Goal: Transaction & Acquisition: Purchase product/service

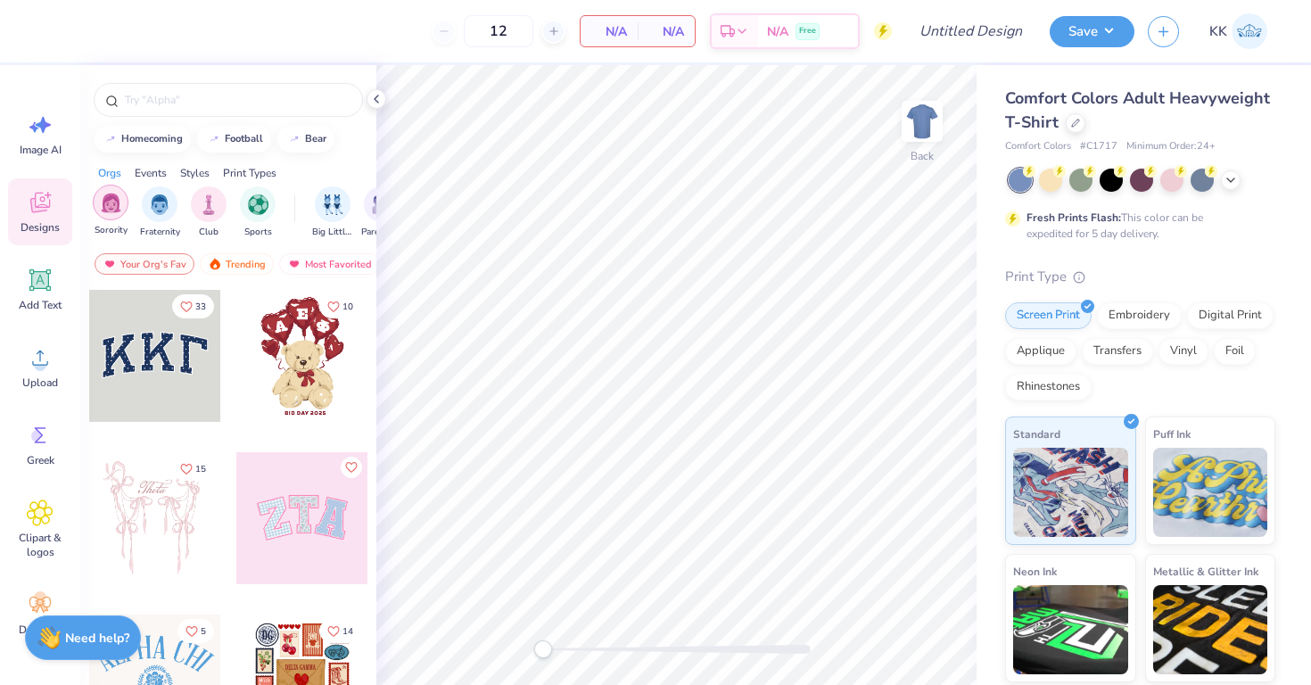
click at [119, 204] on img "filter for Sorority" at bounding box center [111, 203] width 21 height 21
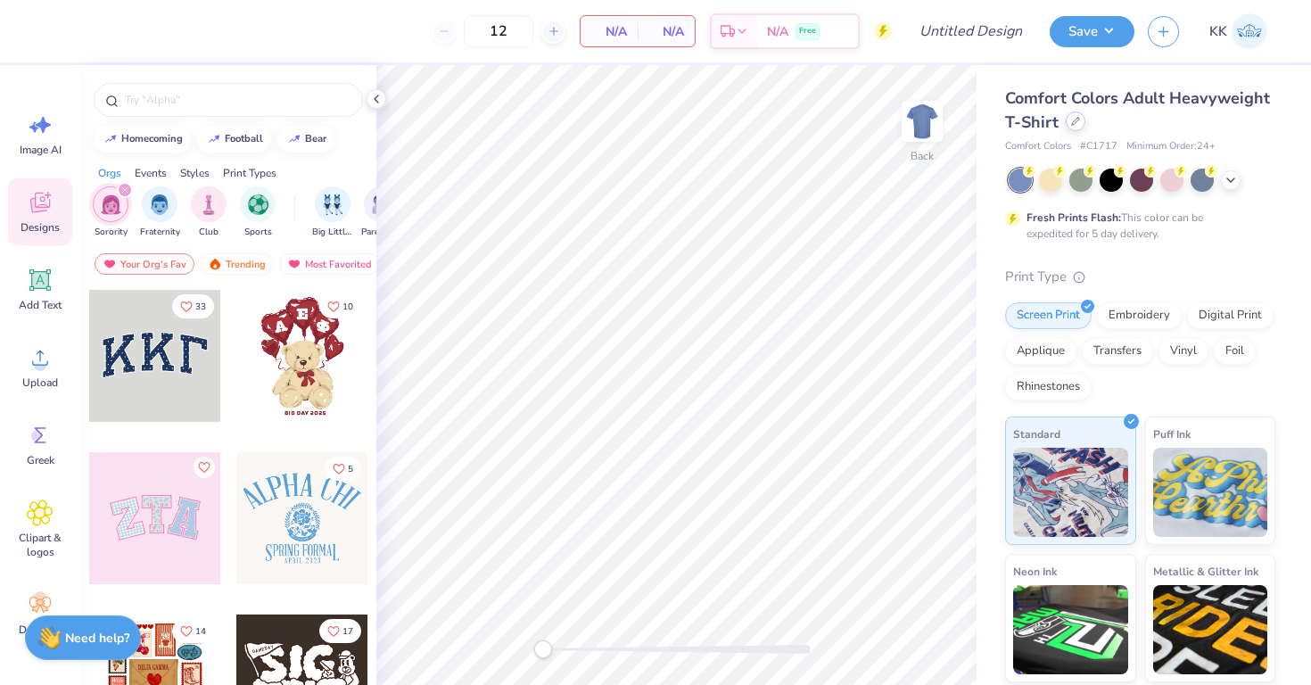
click at [1071, 122] on icon at bounding box center [1075, 121] width 9 height 9
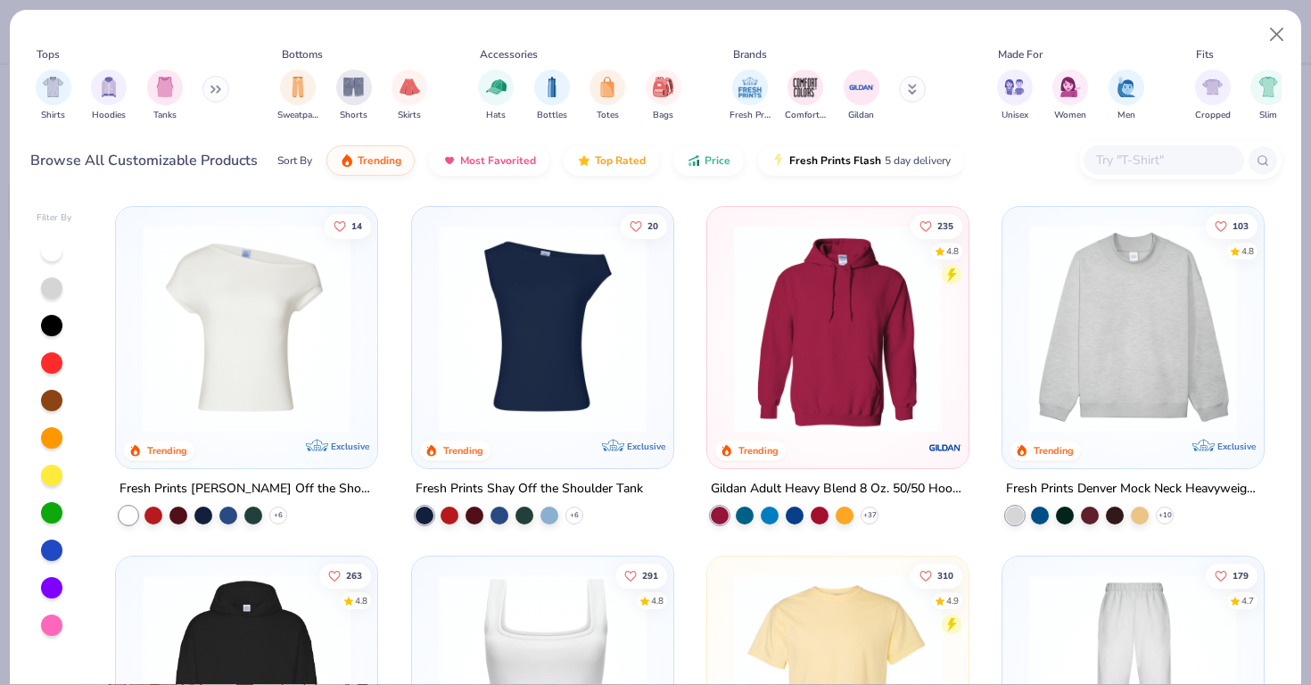
click at [1151, 173] on div at bounding box center [1163, 159] width 160 height 29
paste input "43035"
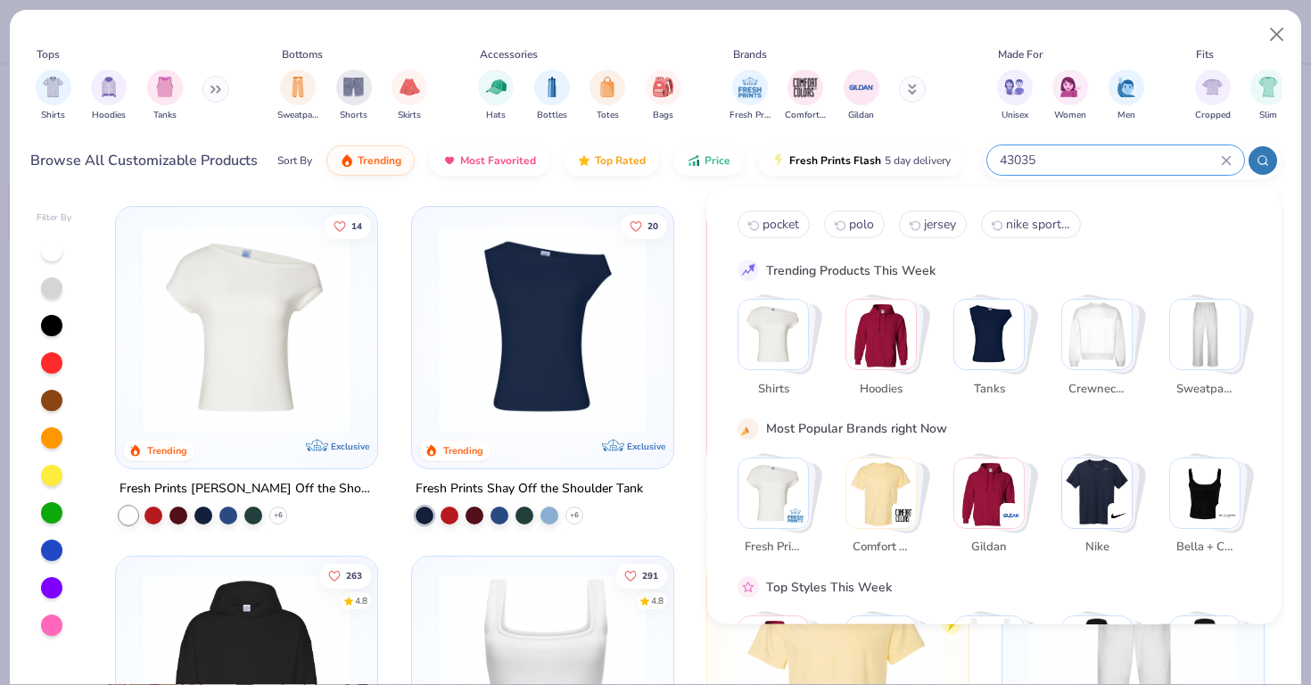
type input "43035"
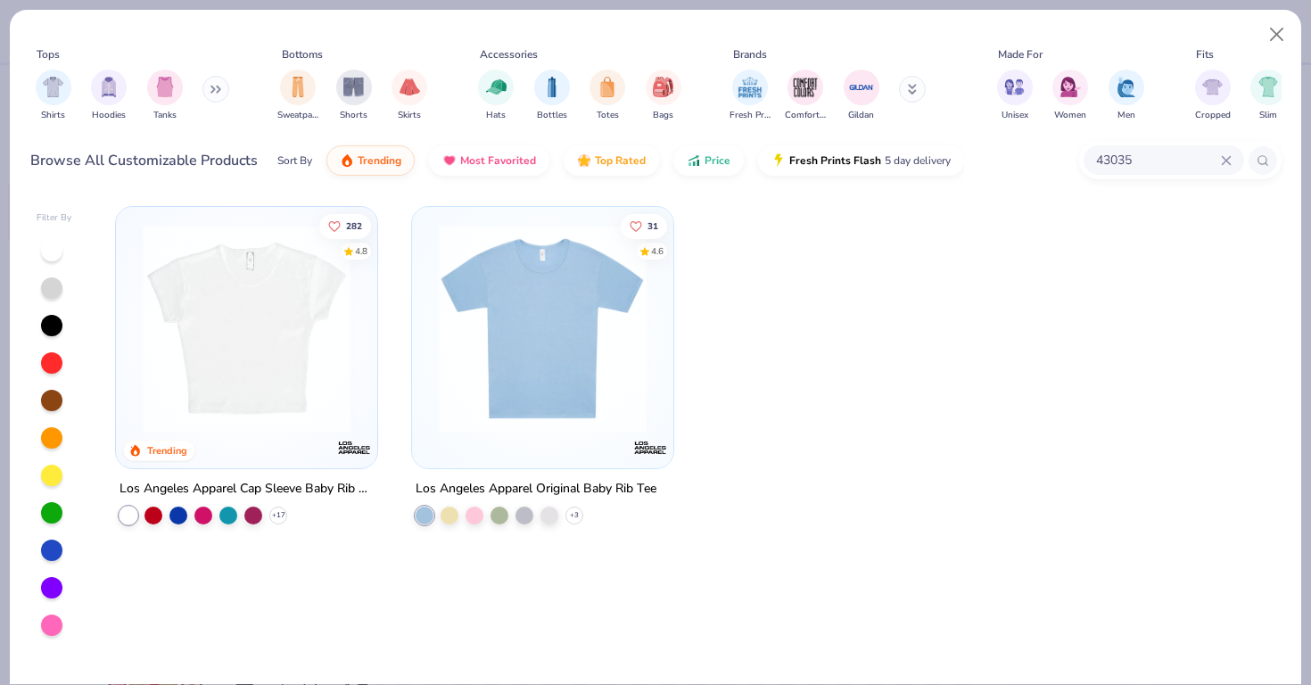
click at [276, 373] on img at bounding box center [247, 329] width 226 height 208
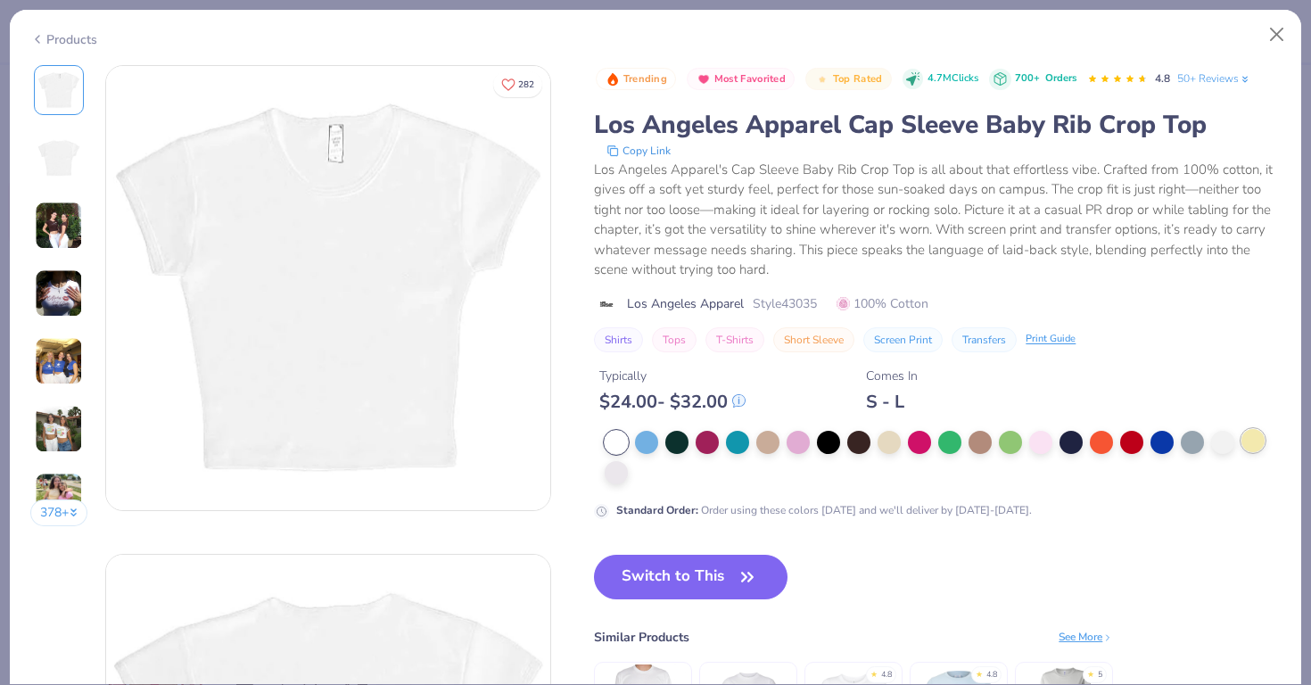
click at [1256, 443] on div at bounding box center [1252, 440] width 23 height 23
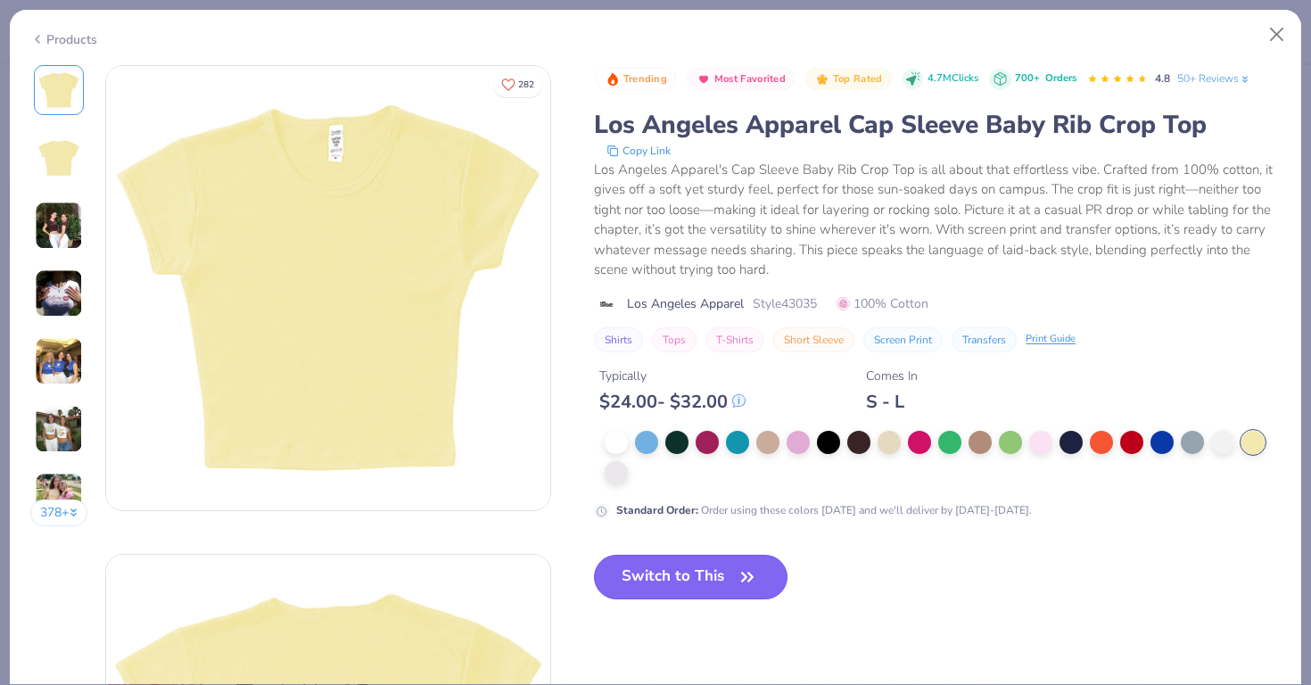
click at [659, 570] on button "Switch to This" at bounding box center [690, 577] width 193 height 45
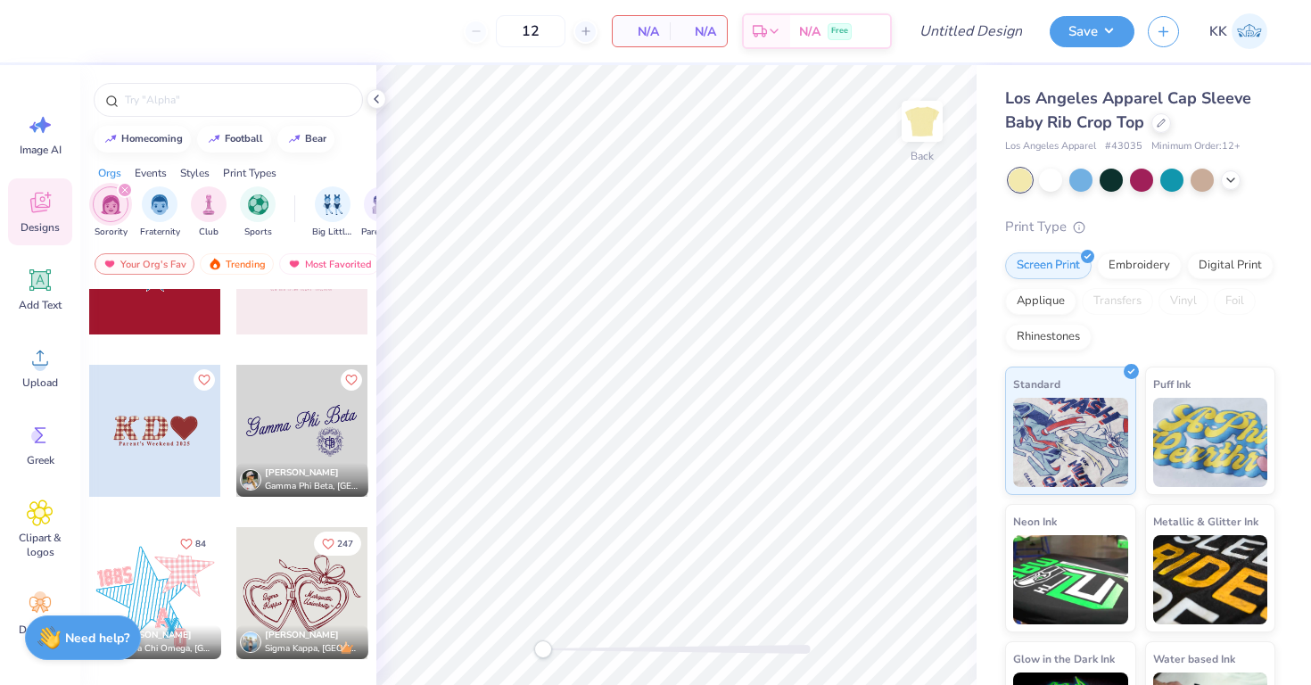
scroll to position [3663, 0]
